Goal: Complete application form: Complete application form

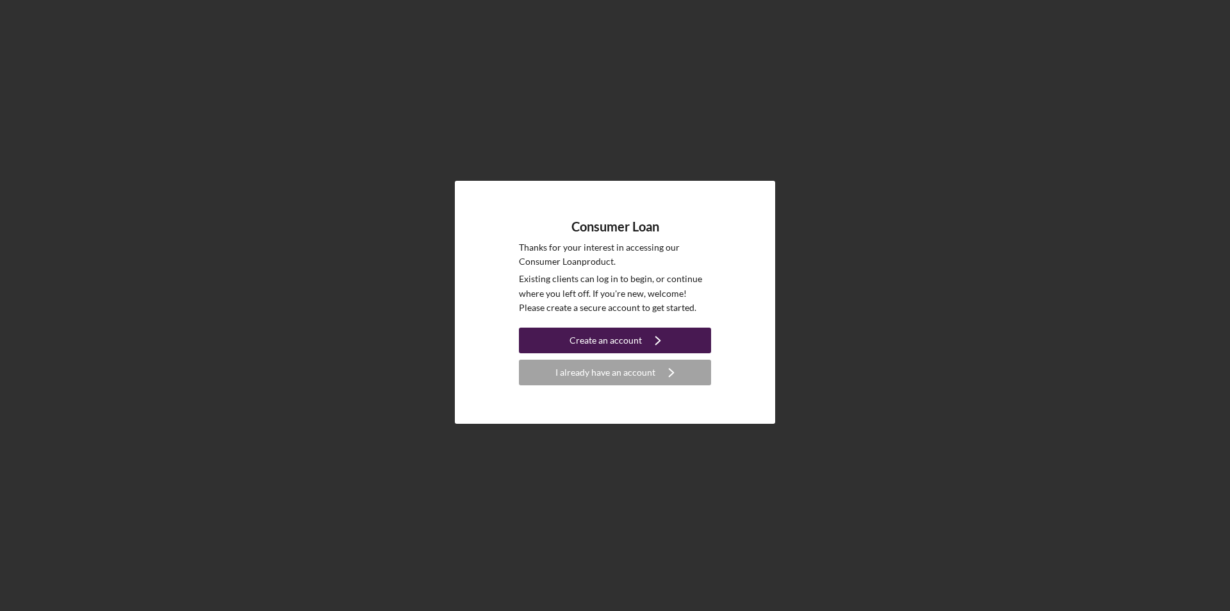
click at [593, 340] on div "Create an account" at bounding box center [606, 340] width 72 height 26
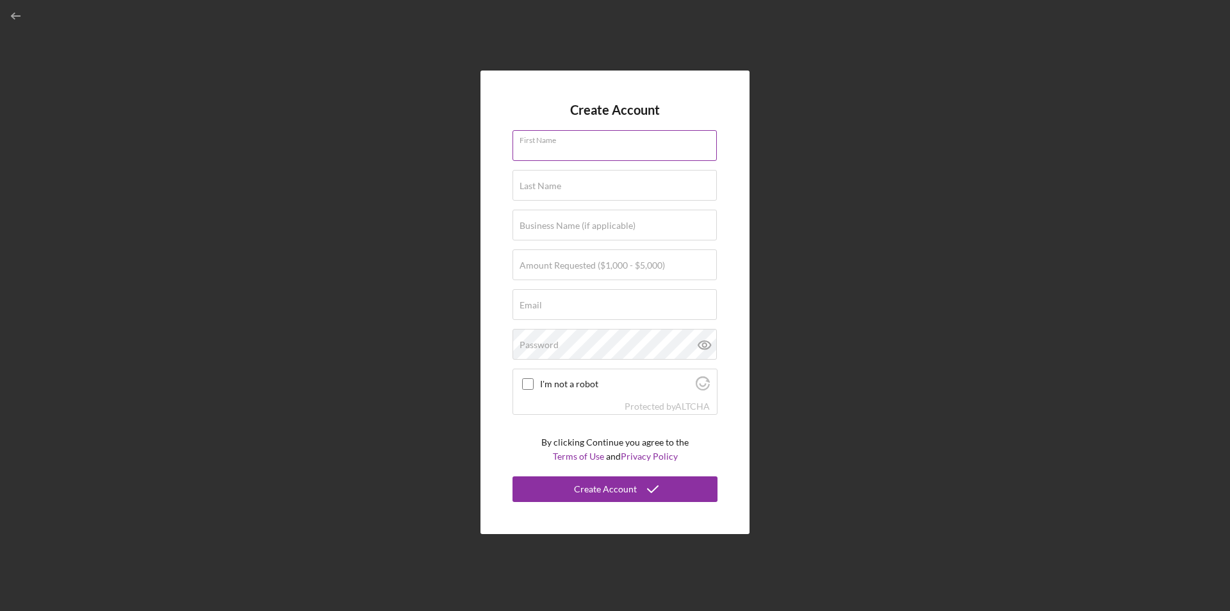
click at [553, 154] on input "First Name" at bounding box center [615, 145] width 204 height 31
type input "[PERSON_NAME]"
type input "[EMAIL_ADDRESS][DOMAIN_NAME]"
